Goal: Task Accomplishment & Management: Manage account settings

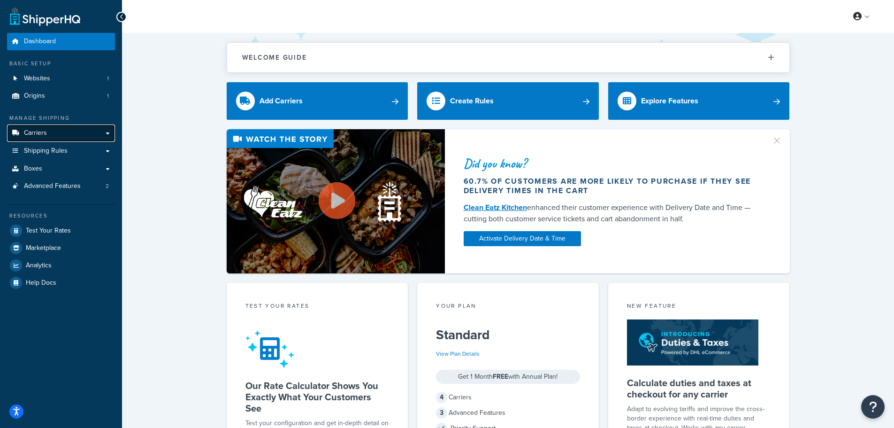
click at [46, 133] on span "Carriers" at bounding box center [35, 133] width 23 height 8
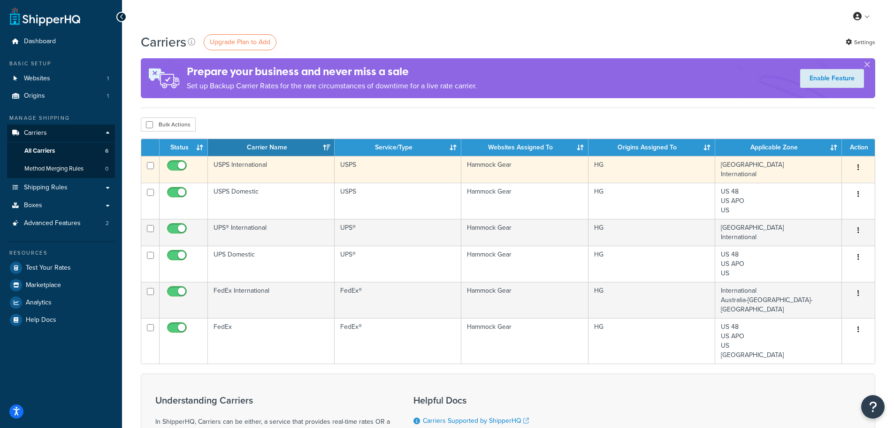
click at [861, 169] on button "button" at bounding box center [858, 167] width 13 height 15
click at [806, 185] on link "Edit" at bounding box center [820, 186] width 74 height 19
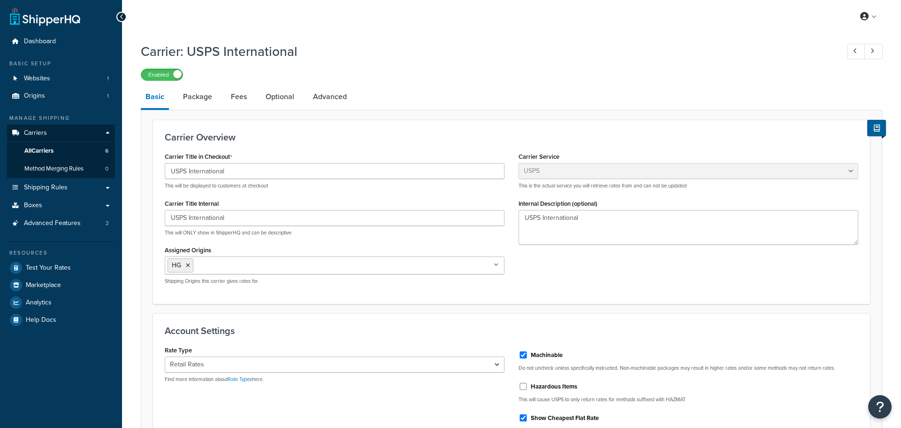
select select "usps"
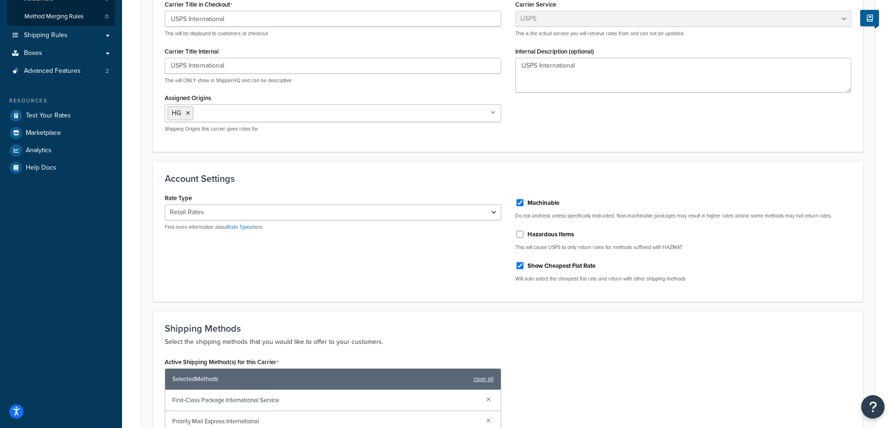
scroll to position [188, 0]
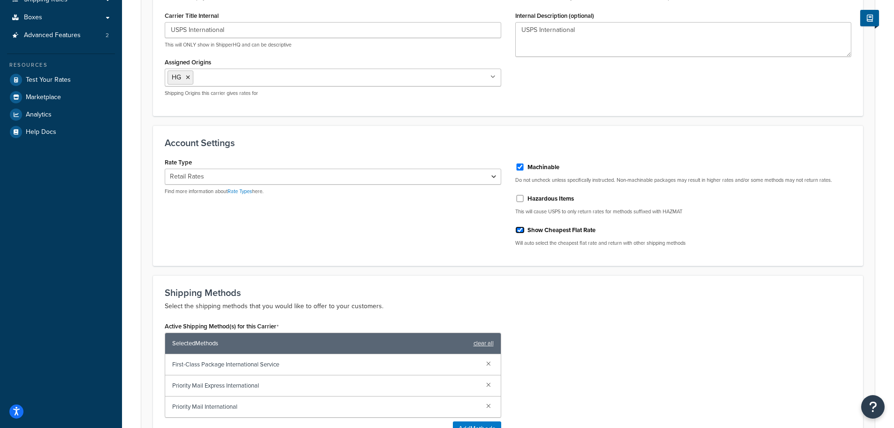
click at [518, 231] on input "Show Cheapest Flat Rate" at bounding box center [519, 229] width 9 height 7
checkbox input "false"
click at [496, 179] on select "Retail Rates Online Rates Commercial Plus" at bounding box center [333, 176] width 337 height 16
click at [337, 258] on div "Account Settings Rate Type Retail Rates Online Rates Commercial Plus Find more …" at bounding box center [508, 195] width 710 height 140
click at [241, 191] on link "Rate Types" at bounding box center [240, 191] width 24 height 8
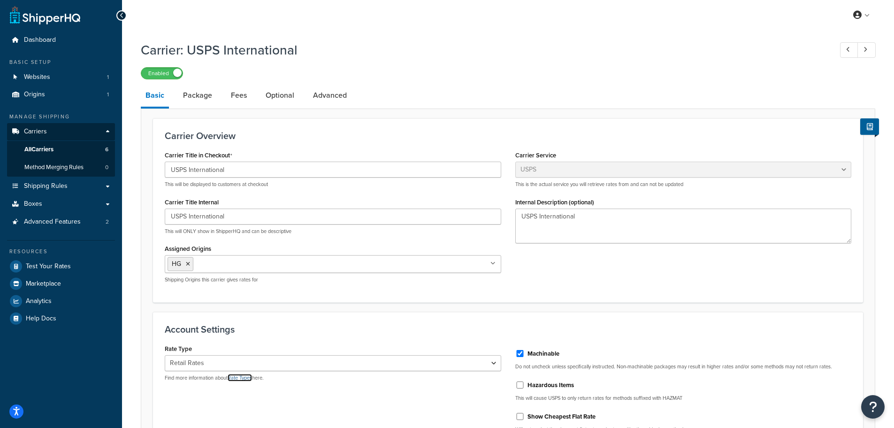
scroll to position [0, 0]
click at [233, 98] on link "Fees" at bounding box center [238, 96] width 25 height 23
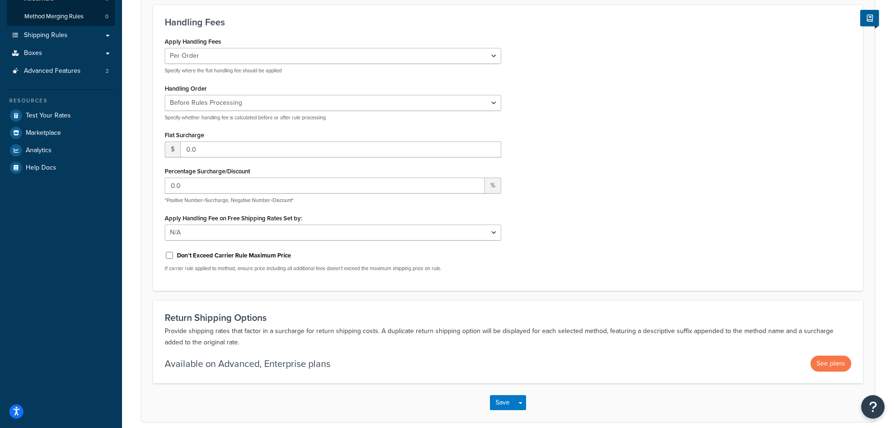
scroll to position [188, 0]
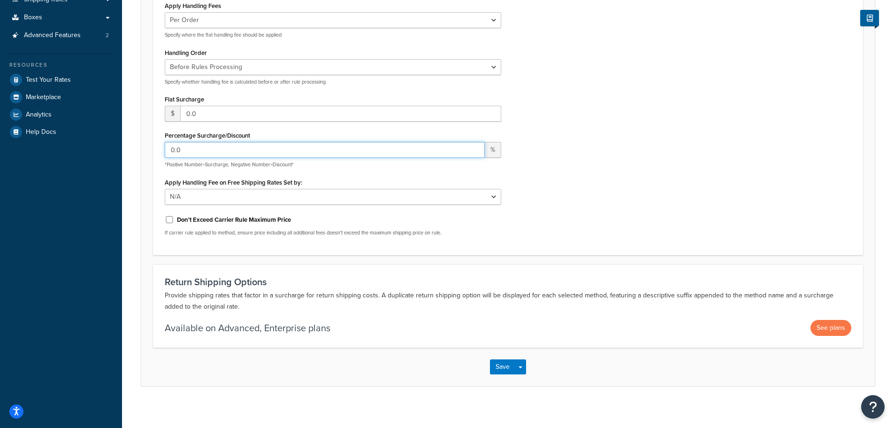
click at [190, 151] on input "0.0" at bounding box center [325, 150] width 320 height 16
drag, startPoint x: 193, startPoint y: 149, endPoint x: 165, endPoint y: 148, distance: 27.7
click at [165, 148] on input "0.0" at bounding box center [325, 150] width 320 height 16
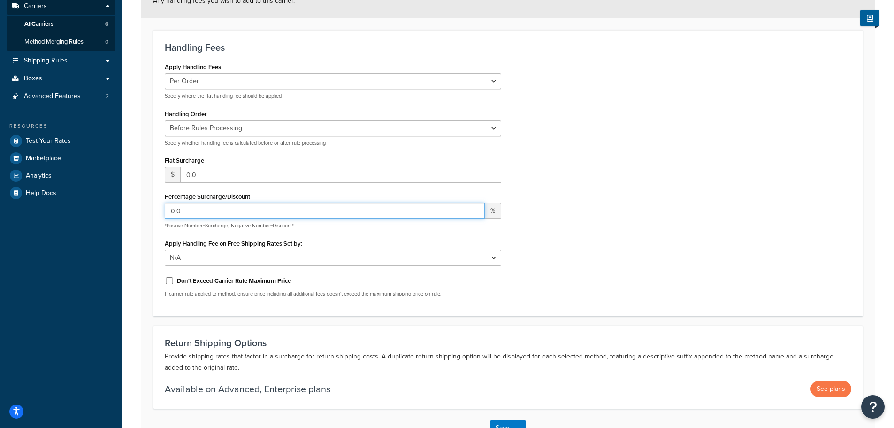
scroll to position [94, 0]
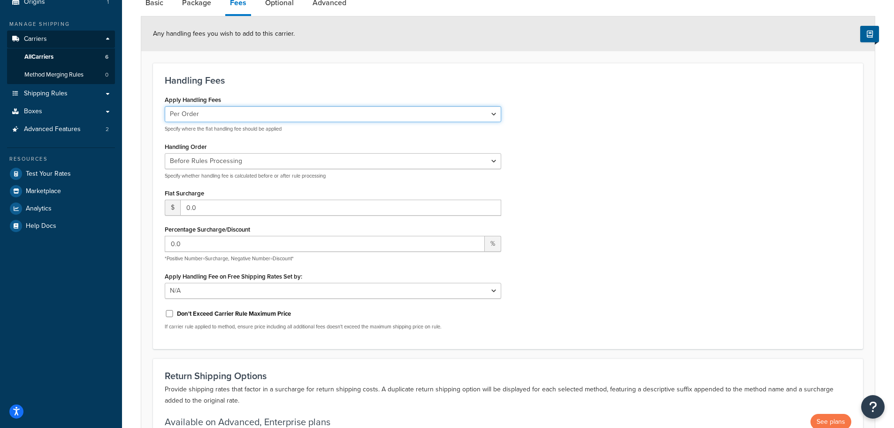
click at [494, 116] on select "Per Order Per Item Per Package" at bounding box center [333, 114] width 337 height 16
select select "package"
click at [165, 107] on select "Per Order Per Item Per Package" at bounding box center [333, 114] width 337 height 16
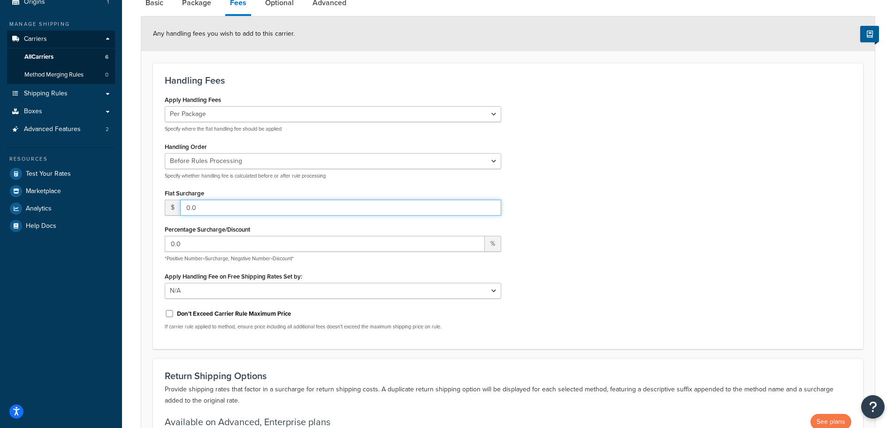
click at [409, 207] on input "0.0" at bounding box center [340, 207] width 321 height 16
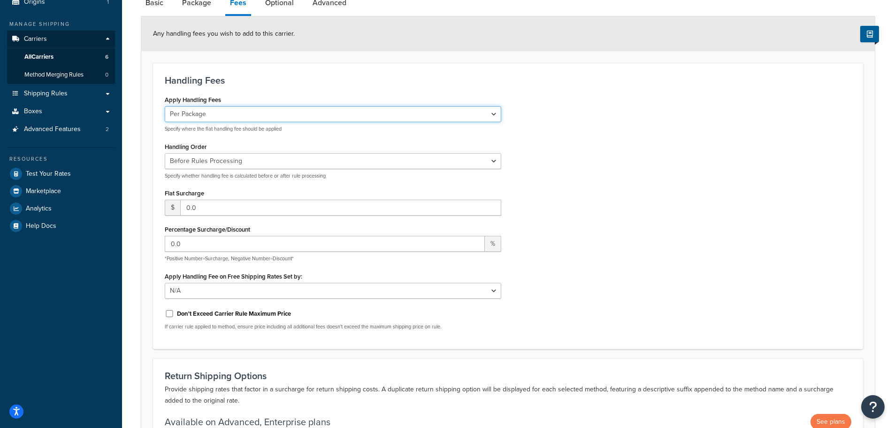
click at [493, 118] on select "Per Order Per Item Per Package" at bounding box center [333, 114] width 337 height 16
click at [651, 149] on div "Apply Handling Fees Per Order Per Item Per Package Specify where the flat handl…" at bounding box center [508, 215] width 701 height 244
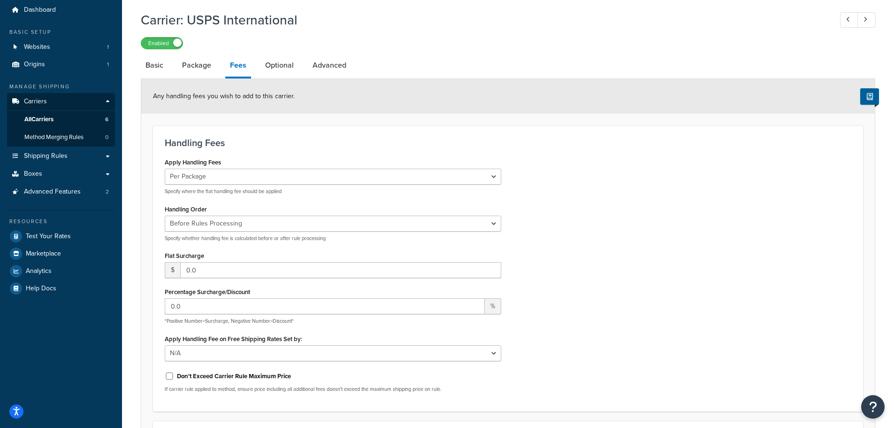
scroll to position [0, 0]
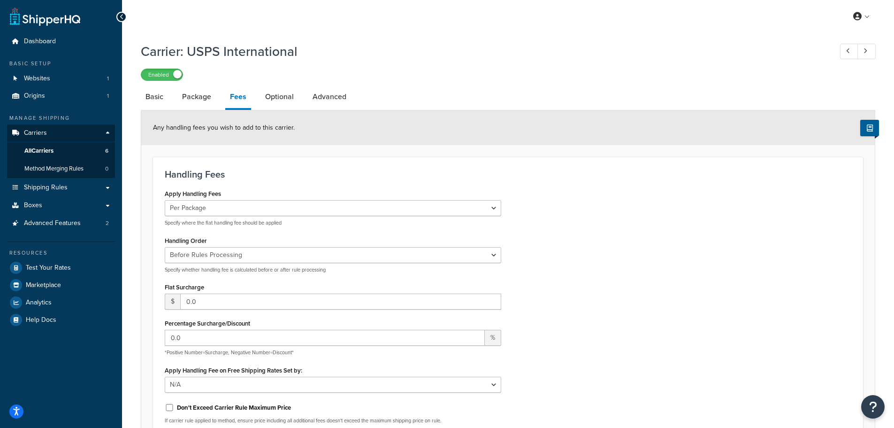
click at [234, 95] on link "Fees" at bounding box center [238, 97] width 26 height 24
click at [194, 97] on link "Package" at bounding box center [196, 96] width 38 height 23
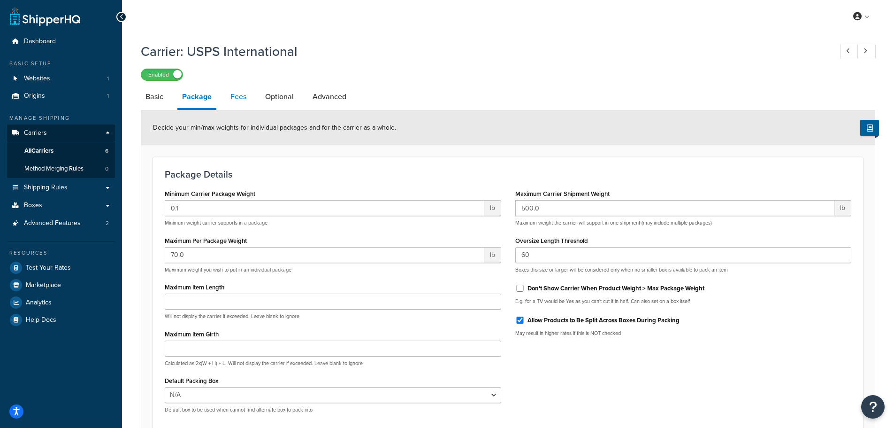
click at [235, 97] on link "Fees" at bounding box center [238, 96] width 25 height 23
select select "package"
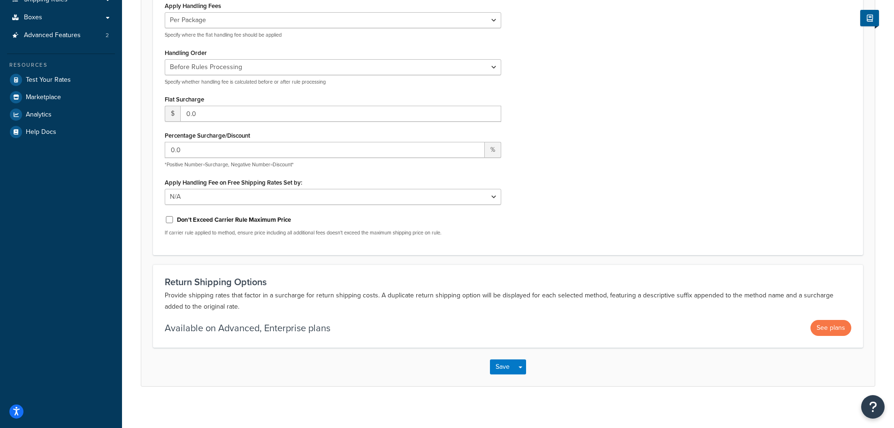
scroll to position [94, 0]
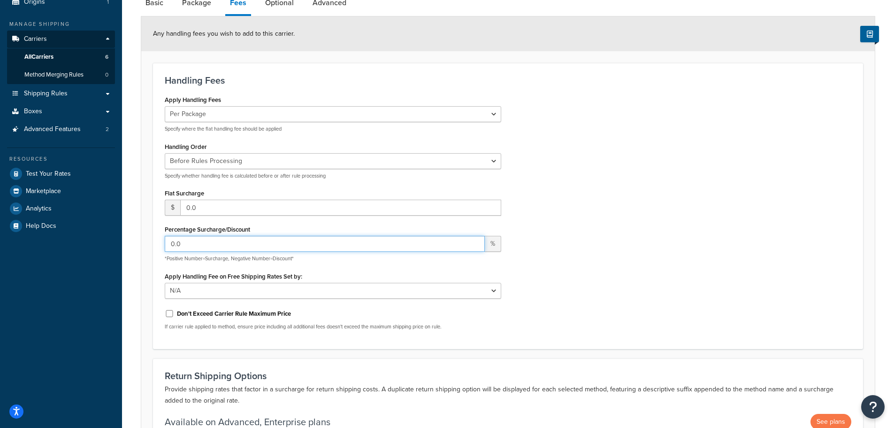
drag, startPoint x: 176, startPoint y: 240, endPoint x: 156, endPoint y: 238, distance: 20.8
click at [156, 238] on div "Handling Fees Apply Handling Fees Per Order Per Item Per Package Specify where …" at bounding box center [508, 206] width 710 height 286
